Goal: Use online tool/utility: Utilize a website feature to perform a specific function

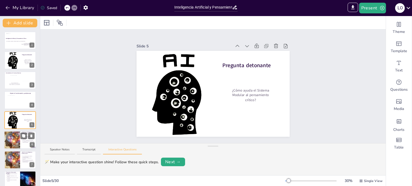
click at [6, 144] on div at bounding box center [12, 140] width 32 height 18
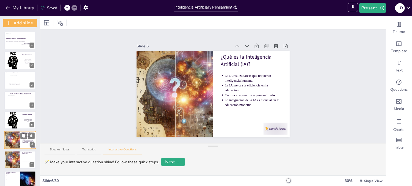
scroll to position [33, 0]
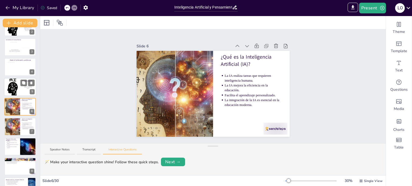
click at [17, 86] on div at bounding box center [20, 86] width 32 height 21
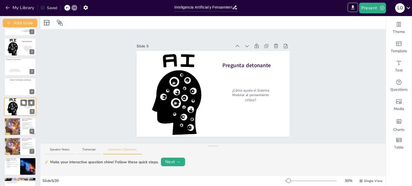
scroll to position [0, 0]
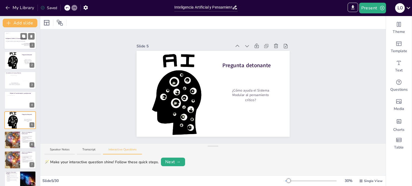
click at [13, 39] on strong "Inteligencia Artificial y Pensamiento Crítico" at bounding box center [16, 38] width 21 height 1
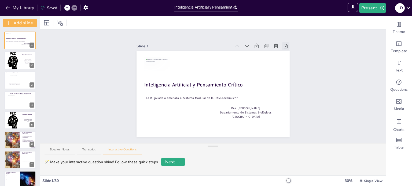
click at [283, 43] on icon at bounding box center [285, 45] width 5 height 5
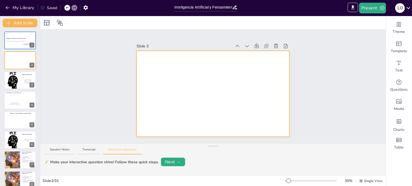
click at [199, 69] on div at bounding box center [212, 94] width 153 height 86
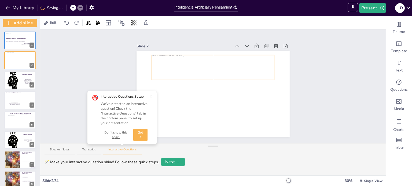
drag, startPoint x: 212, startPoint y: 91, endPoint x: 213, endPoint y: 65, distance: 26.3
click at [213, 65] on div at bounding box center [213, 67] width 123 height 25
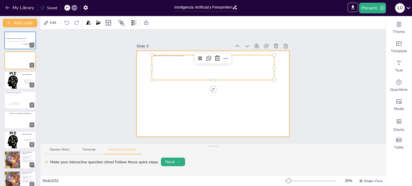
click at [188, 96] on div at bounding box center [212, 94] width 153 height 86
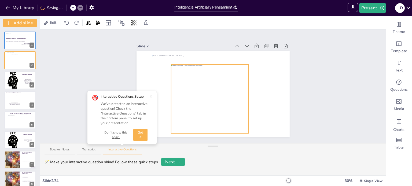
drag, startPoint x: 202, startPoint y: 82, endPoint x: 198, endPoint y: 87, distance: 6.0
click at [198, 87] on div at bounding box center [209, 99] width 77 height 69
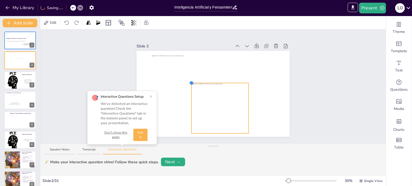
drag, startPoint x: 165, startPoint y: 62, endPoint x: 186, endPoint y: 80, distance: 27.5
click at [189, 81] on div at bounding box center [191, 83] width 4 height 4
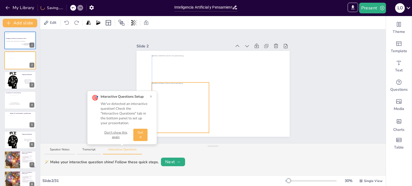
drag, startPoint x: 203, startPoint y: 95, endPoint x: 164, endPoint y: 94, distance: 39.1
click at [164, 94] on div at bounding box center [180, 108] width 57 height 51
click at [151, 95] on button "×" at bounding box center [151, 96] width 3 height 4
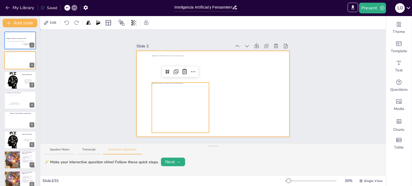
click at [241, 106] on div at bounding box center [212, 94] width 153 height 86
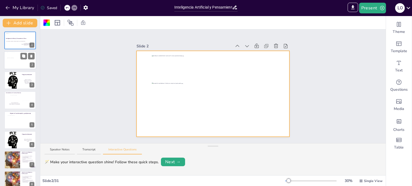
click at [16, 58] on div at bounding box center [20, 60] width 32 height 18
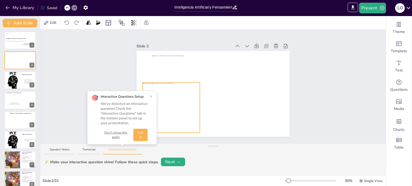
drag, startPoint x: 197, startPoint y: 103, endPoint x: 187, endPoint y: 103, distance: 9.1
click at [187, 103] on div at bounding box center [171, 108] width 57 height 51
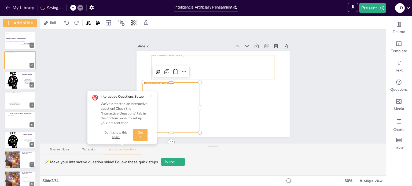
click at [196, 66] on div at bounding box center [213, 67] width 123 height 25
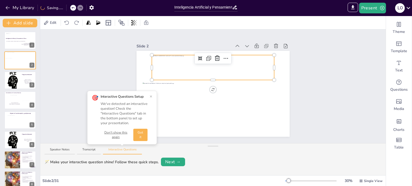
click at [152, 65] on div at bounding box center [153, 67] width 2 height 25
click at [151, 65] on div at bounding box center [152, 67] width 2 height 5
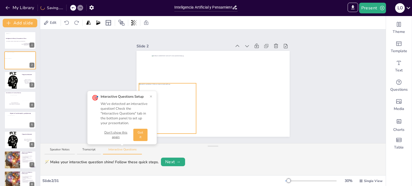
drag, startPoint x: 162, startPoint y: 94, endPoint x: 150, endPoint y: 95, distance: 12.9
click at [150, 95] on div "Slide 1 Inteligencia Artificial y Pensamiento Crítico La IA ¿Aliada o amenaza a…" at bounding box center [212, 86] width 345 height 114
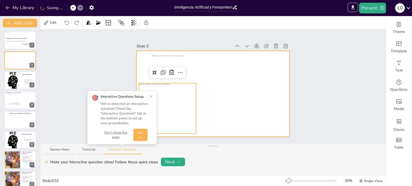
click at [213, 114] on div at bounding box center [212, 94] width 153 height 86
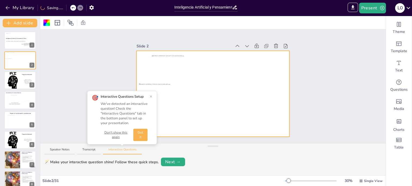
click at [151, 95] on button "×" at bounding box center [151, 96] width 3 height 4
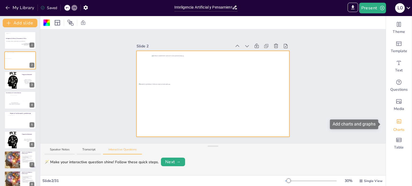
click at [388, 122] on div "Charts" at bounding box center [399, 124] width 26 height 19
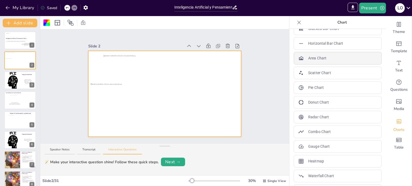
scroll to position [42, 0]
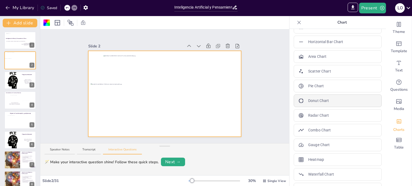
click at [314, 101] on p "Donut Chart" at bounding box center [318, 101] width 21 height 6
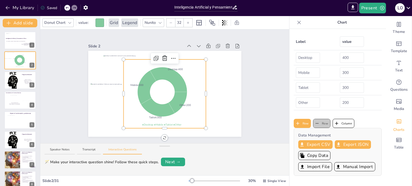
click at [317, 123] on button "Row" at bounding box center [321, 123] width 17 height 9
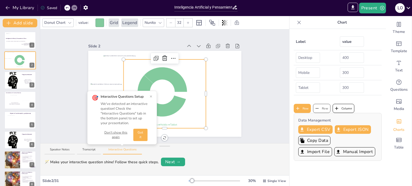
click at [317, 107] on button "Row" at bounding box center [321, 108] width 17 height 9
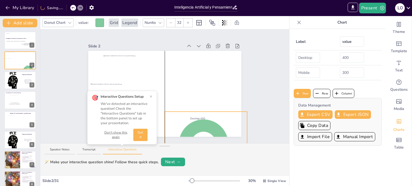
drag, startPoint x: 184, startPoint y: 58, endPoint x: 225, endPoint y: 110, distance: 66.6
click at [304, 57] on input "Desktop" at bounding box center [308, 58] width 24 height 10
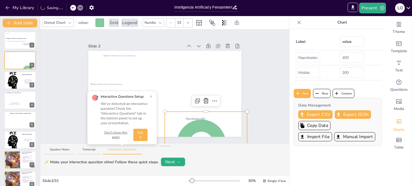
scroll to position [0, 1]
type input "Reprobados"
click at [300, 73] on input "Mobile" at bounding box center [308, 73] width 24 height 10
type input "M"
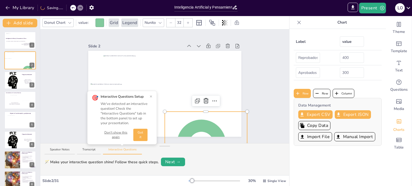
type input "Aprobados"
click at [345, 58] on input "400" at bounding box center [352, 58] width 24 height 10
type input "65"
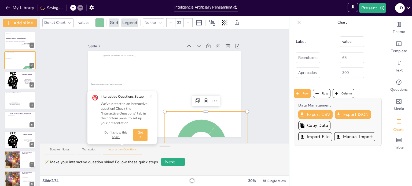
click at [342, 74] on input "300" at bounding box center [352, 73] width 24 height 10
type input "35"
click at [273, 101] on div "Slide 1 Inteligencia Artificial y Pensamiento Crítico La IA ¿Aliada o amenaza a…" at bounding box center [164, 86] width 249 height 114
click at [198, 121] on icon at bounding box center [200, 142] width 49 height 45
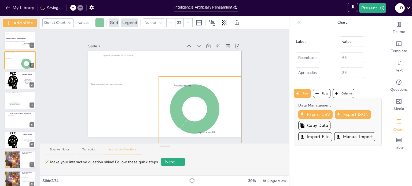
drag, startPoint x: 216, startPoint y: 110, endPoint x: 209, endPoint y: 75, distance: 35.7
click at [204, 118] on icon at bounding box center [199, 121] width 39 height 25
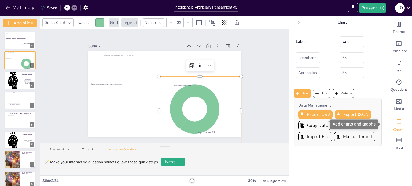
click at [397, 123] on icon "Add charts and graphs" at bounding box center [399, 122] width 6 height 6
click at [296, 22] on icon at bounding box center [298, 22] width 5 height 5
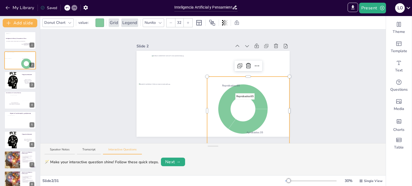
click at [252, 89] on icon at bounding box center [242, 106] width 49 height 45
click at [263, 93] on icon "Reprobados : 65 Aprobados : 35" at bounding box center [248, 111] width 83 height 69
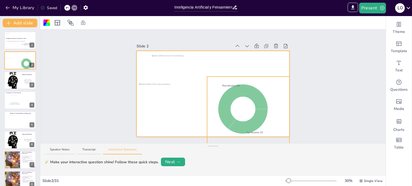
click at [274, 75] on div "Reprobados : 65 Aprobados : 35 Reprobados Aprobados" at bounding box center [212, 94] width 153 height 86
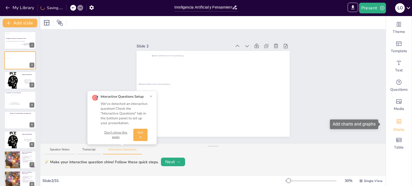
click at [397, 123] on icon "Add charts and graphs" at bounding box center [399, 122] width 6 height 6
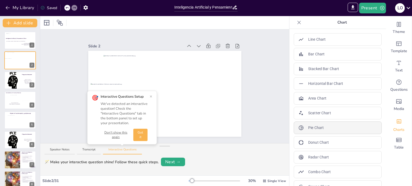
click at [312, 123] on div "Pie Chart" at bounding box center [338, 128] width 88 height 13
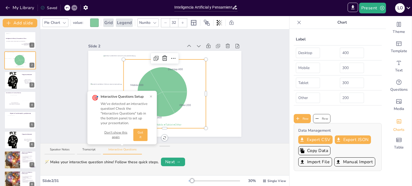
click at [317, 119] on button "Row" at bounding box center [321, 118] width 17 height 9
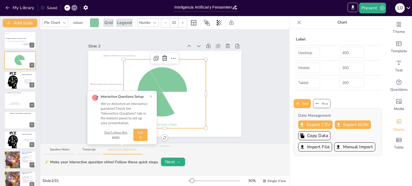
click at [317, 119] on div "Data Management Export CSV Export JSON Copy Data Import File Manual Import" at bounding box center [338, 132] width 88 height 48
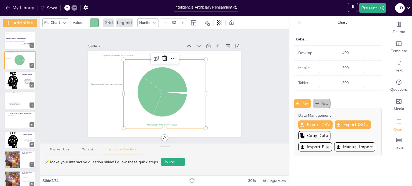
click at [314, 104] on icon "button" at bounding box center [316, 103] width 5 height 5
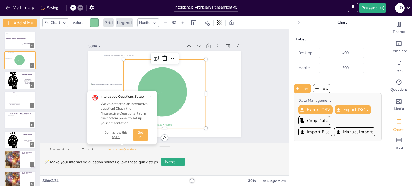
click at [303, 52] on input "Desktop" at bounding box center [308, 53] width 24 height 10
type input "Reprobado"
click at [302, 66] on input "Mobile" at bounding box center [308, 68] width 24 height 10
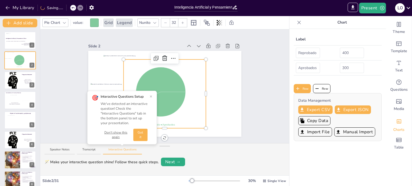
type input "Aprobados"
click at [349, 52] on input "400" at bounding box center [352, 53] width 24 height 10
type input "65"
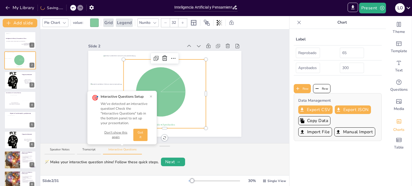
click at [344, 65] on input "300" at bounding box center [352, 68] width 24 height 10
type input "35"
click at [260, 82] on div "Slide 1 Inteligencia Artificial y Pensamiento Crítico La IA ¿Aliada o amenaza a…" at bounding box center [164, 86] width 249 height 114
